Goal: Task Accomplishment & Management: Manage account settings

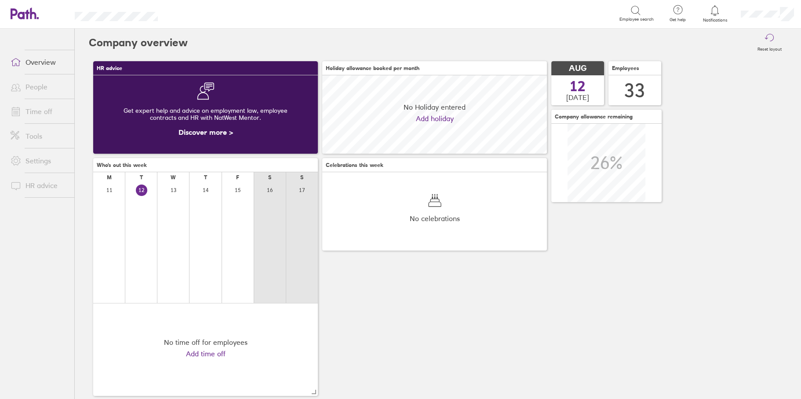
scroll to position [78, 224]
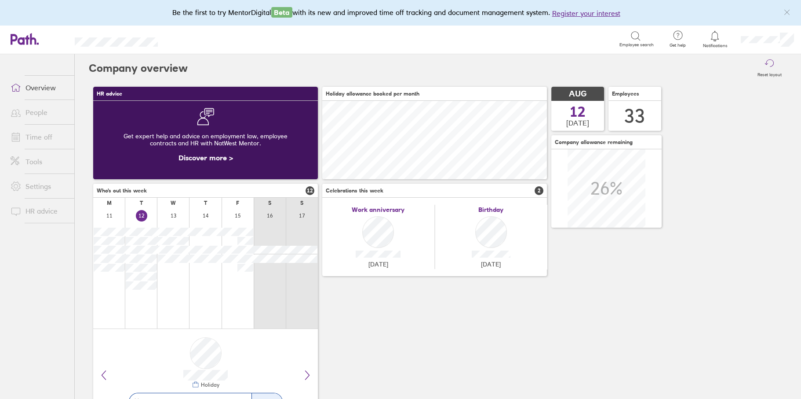
click at [31, 135] on link "Time off" at bounding box center [39, 137] width 71 height 18
